Goal: Contribute content

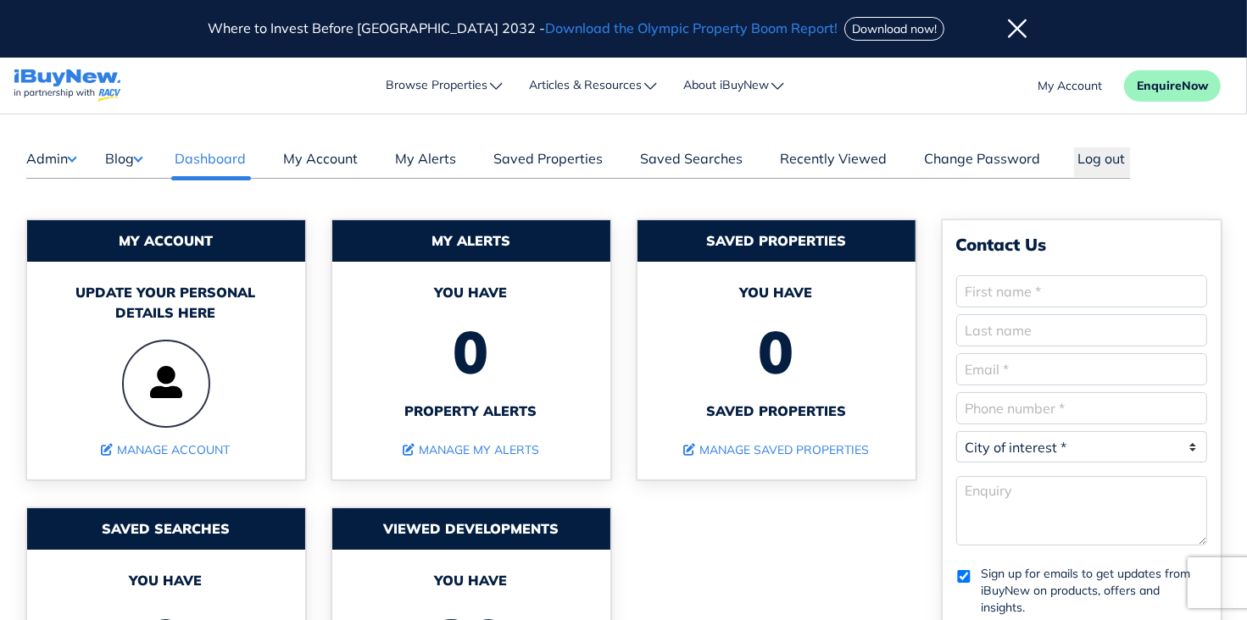
click at [134, 159] on button "Blog" at bounding box center [123, 158] width 37 height 22
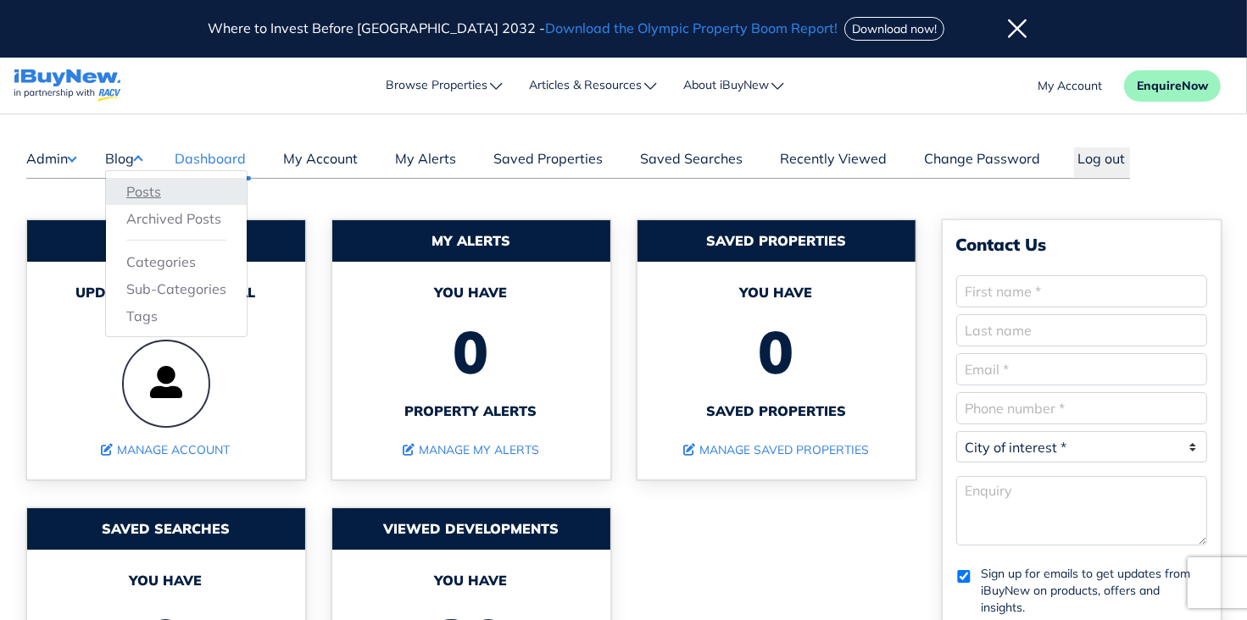
click at [142, 189] on link "Posts" at bounding box center [176, 191] width 100 height 20
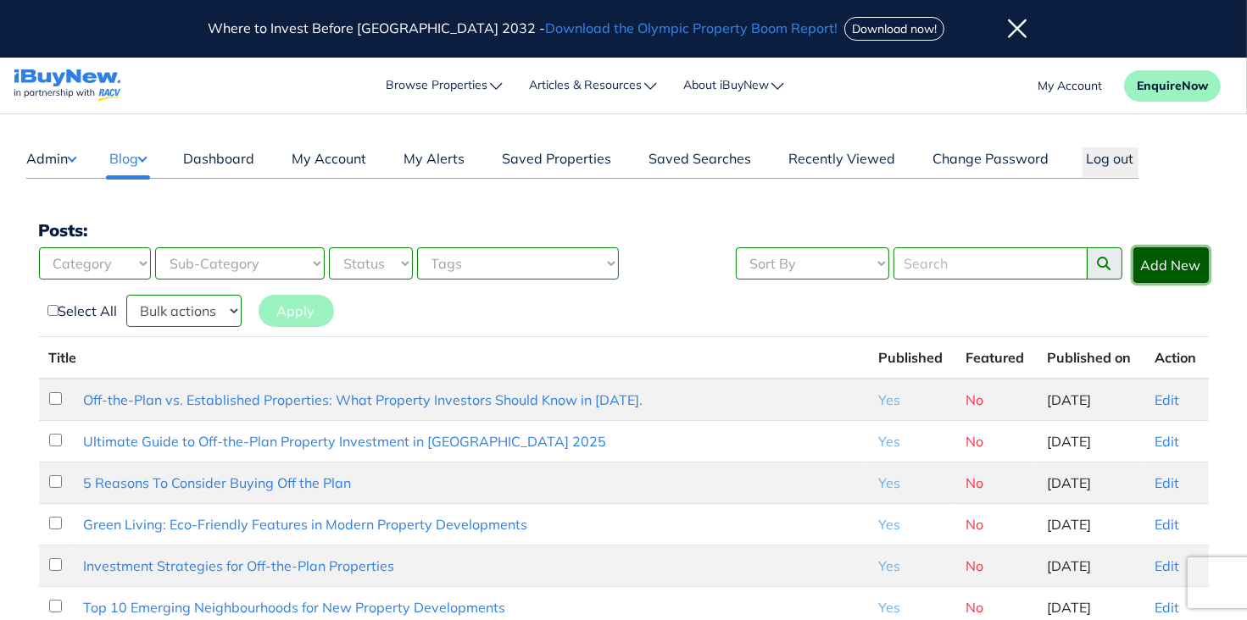
click at [1161, 261] on link "Add New" at bounding box center [1170, 266] width 75 height 36
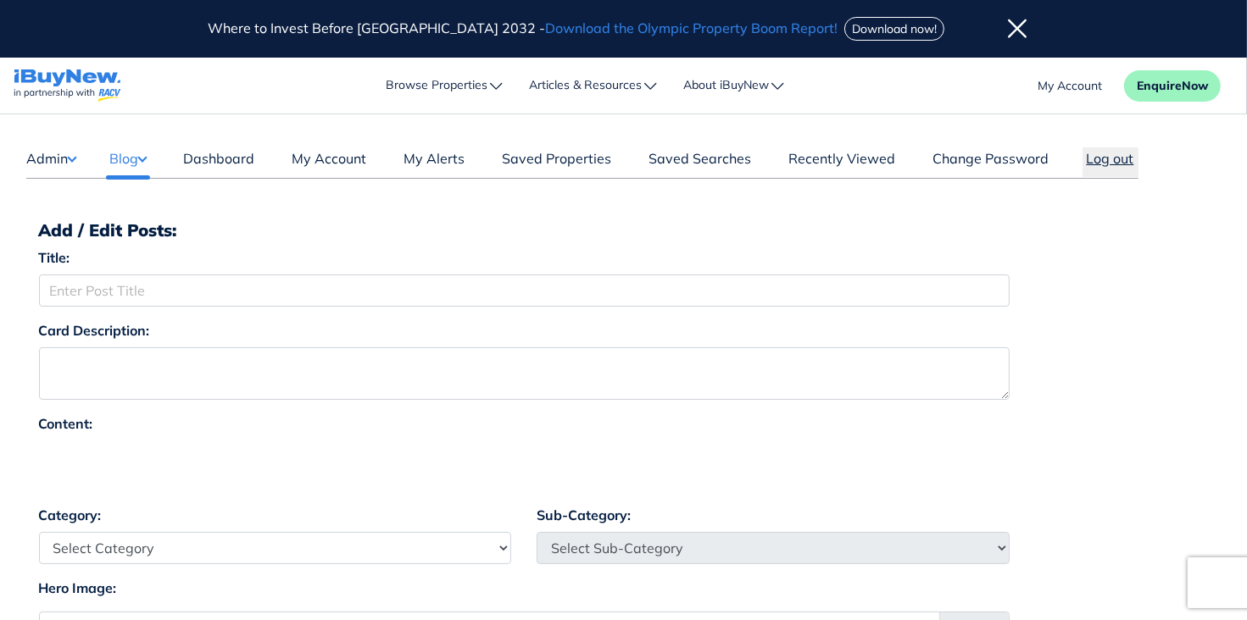
click at [1101, 155] on button "Log out" at bounding box center [1110, 162] width 56 height 30
